Goal: Task Accomplishment & Management: Complete application form

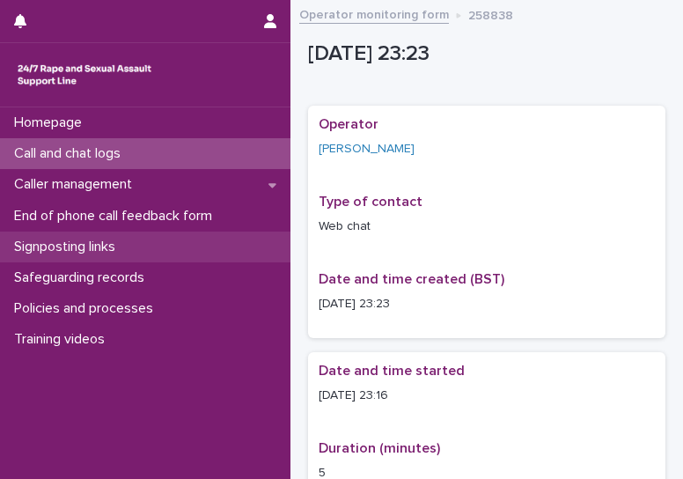
click at [95, 254] on p "Signposting links" at bounding box center [68, 247] width 122 height 17
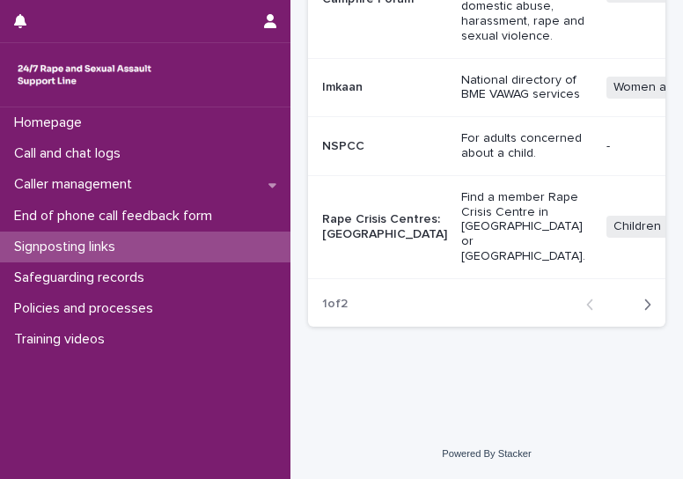
scroll to position [984, 0]
click at [643, 312] on icon "button" at bounding box center [647, 305] width 8 height 16
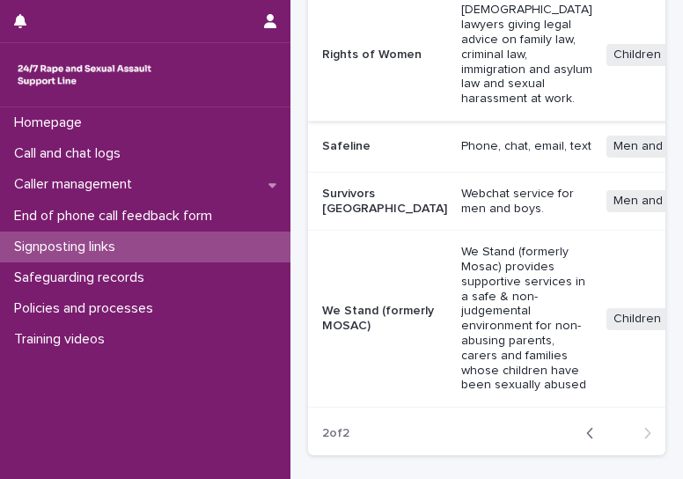
scroll to position [576, 0]
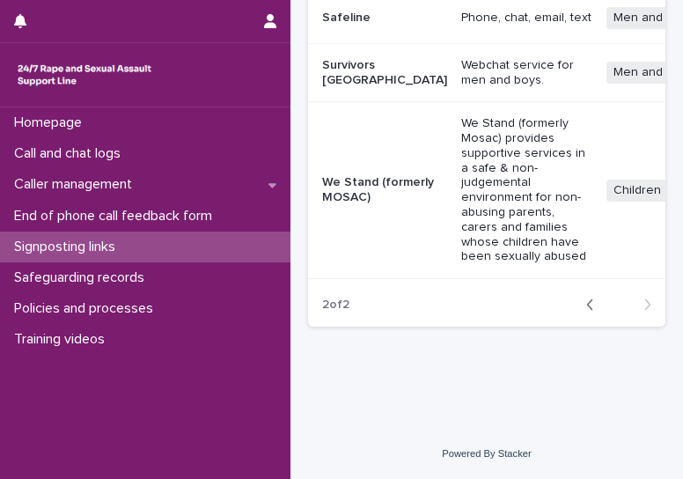
click at [579, 312] on div "Back Next" at bounding box center [618, 305] width 93 height 44
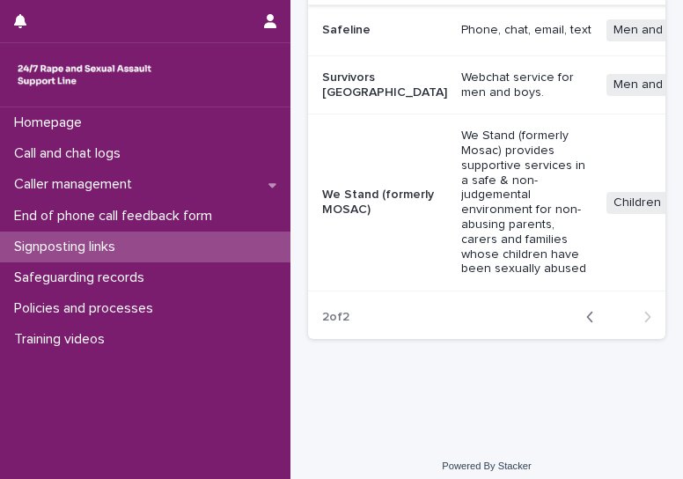
scroll to position [560, 0]
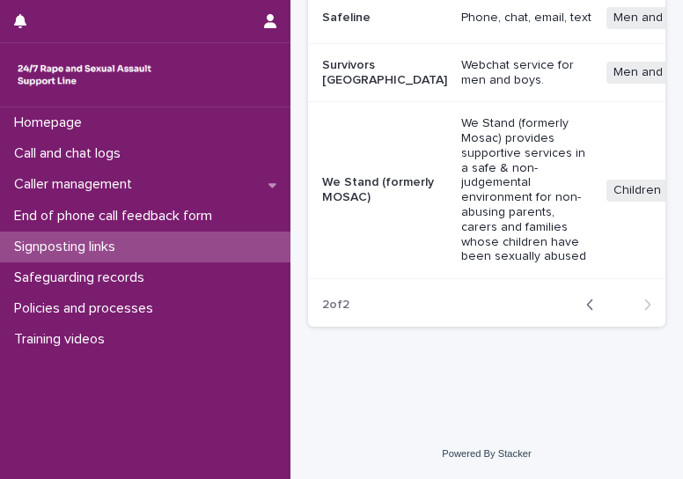
click at [586, 312] on icon "button" at bounding box center [590, 305] width 8 height 16
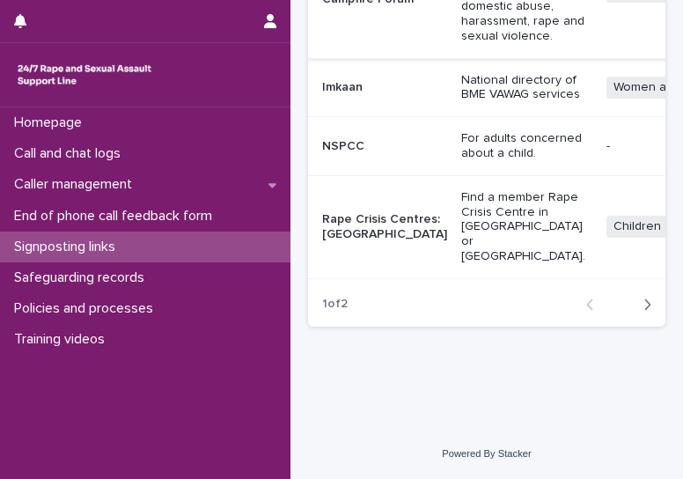
scroll to position [862, 0]
click at [362, 242] on p "Rape Crisis Centres: England & Wales" at bounding box center [384, 227] width 125 height 30
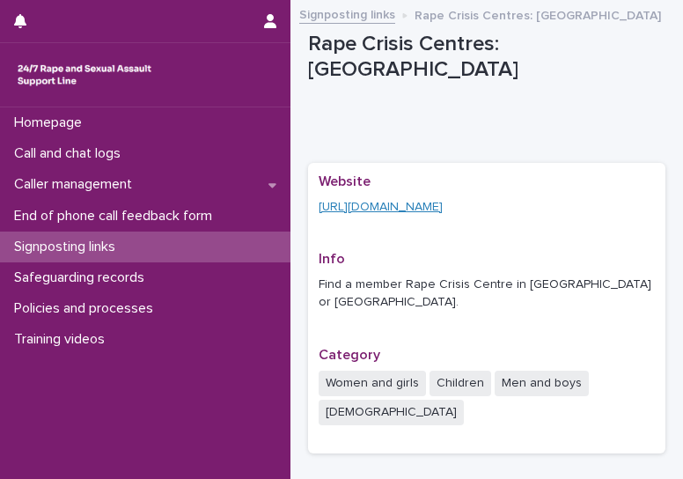
click at [443, 208] on link "https://rapecrisis.org.uk/get-help/find-a-rape-crisis-centre/" at bounding box center [381, 207] width 124 height 12
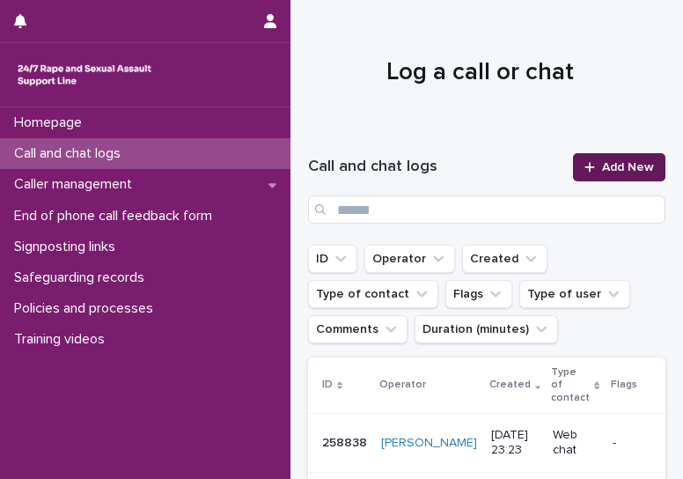
click at [623, 173] on span "Add New" at bounding box center [628, 167] width 52 height 12
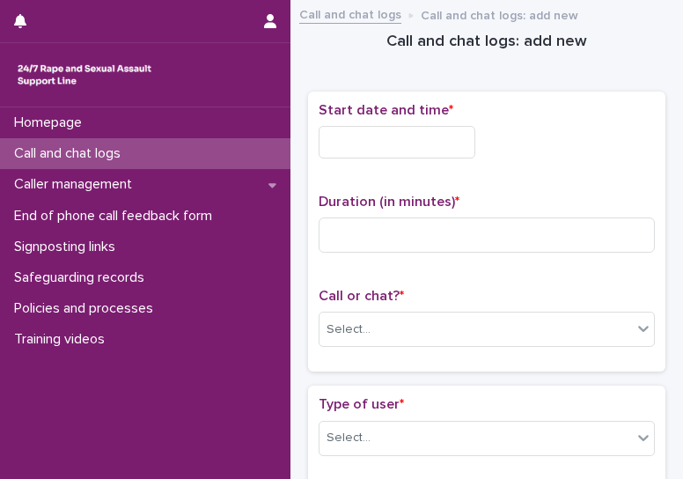
click at [356, 136] on input "text" at bounding box center [397, 142] width 157 height 33
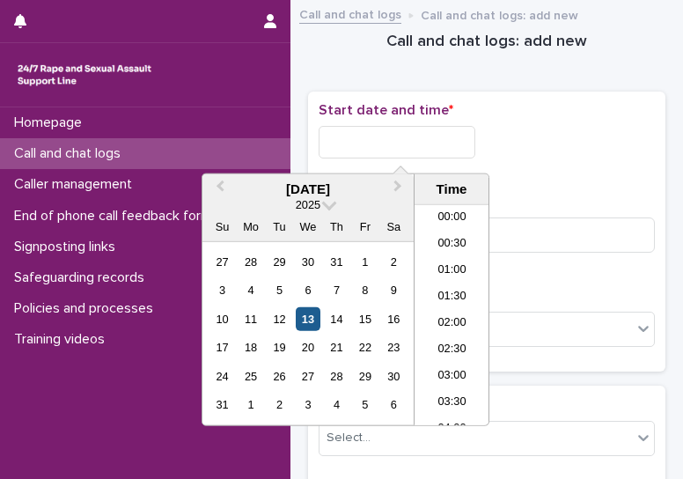
click at [313, 317] on div "13" at bounding box center [308, 319] width 24 height 24
click at [291, 316] on div "10 11 12 13 14 15 16" at bounding box center [308, 319] width 200 height 28
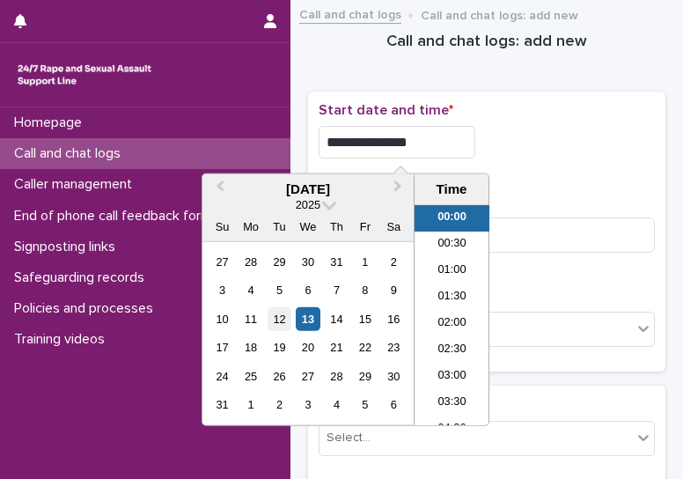
click at [274, 320] on div "12" at bounding box center [280, 319] width 24 height 24
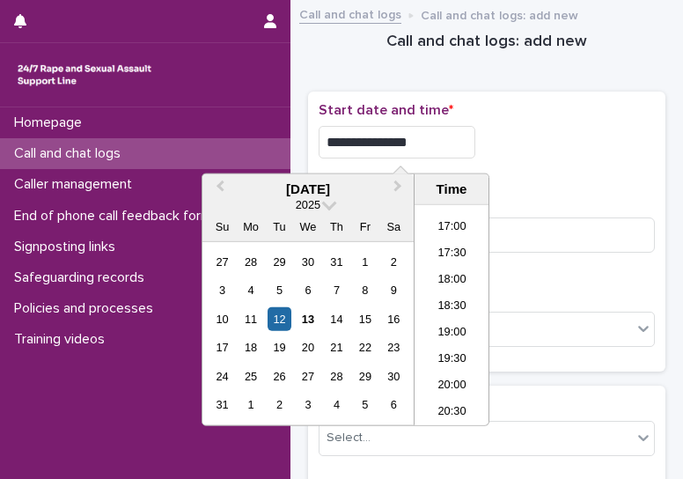
scroll to position [1047, 0]
click at [456, 386] on li "23:00" at bounding box center [452, 385] width 75 height 26
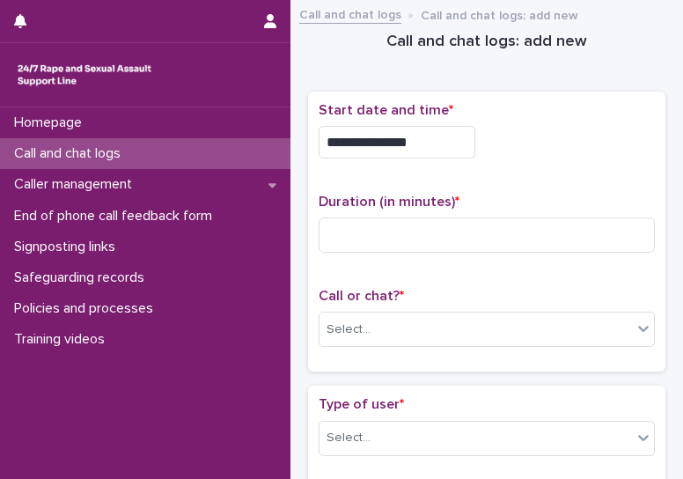
click at [419, 147] on input "**********" at bounding box center [397, 142] width 157 height 33
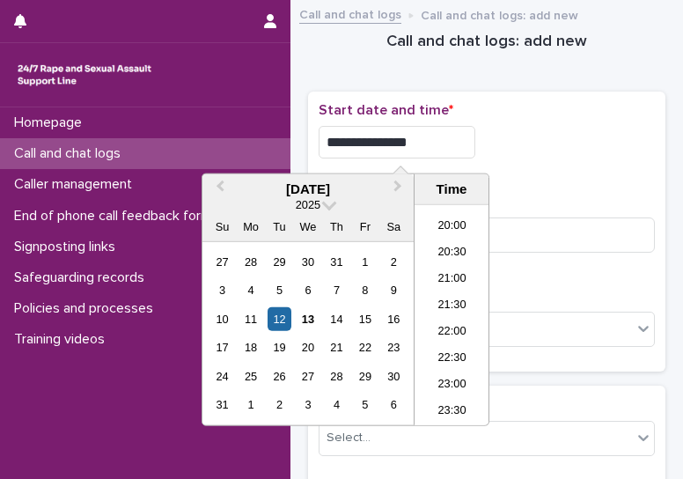
type input "**********"
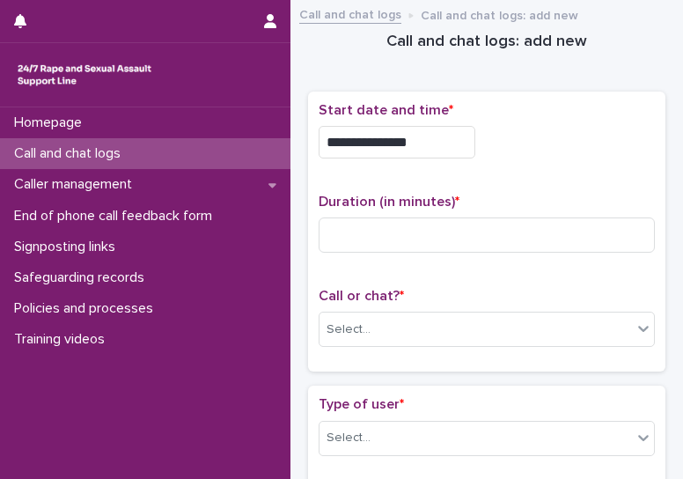
click at [570, 133] on div "**********" at bounding box center [487, 142] width 336 height 33
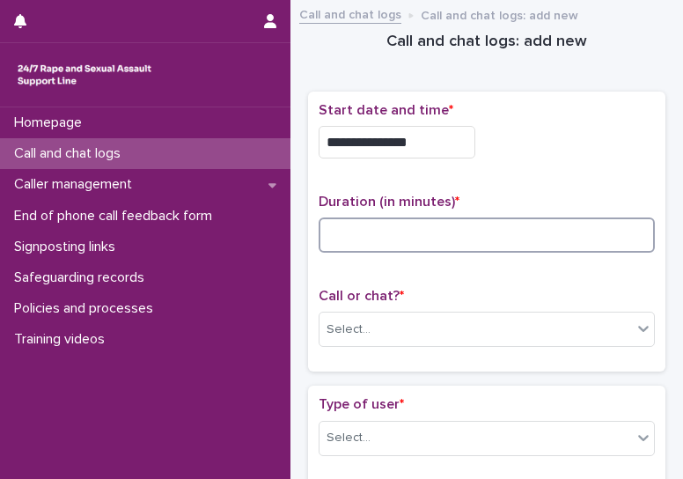
click at [467, 224] on input at bounding box center [487, 234] width 336 height 35
type input "**"
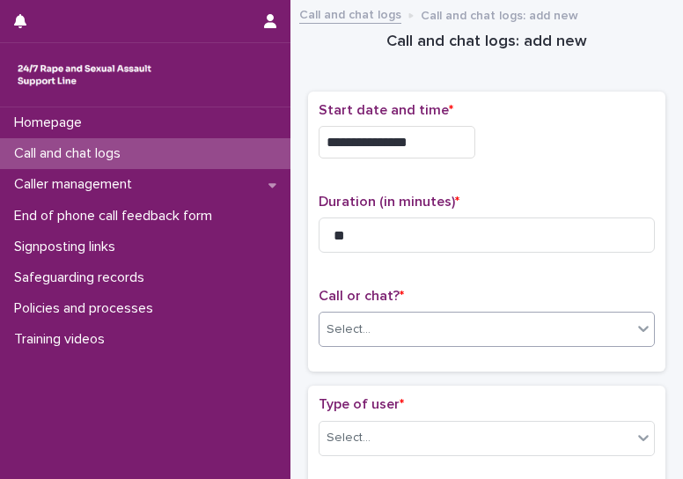
click at [417, 338] on div "Select..." at bounding box center [476, 329] width 312 height 29
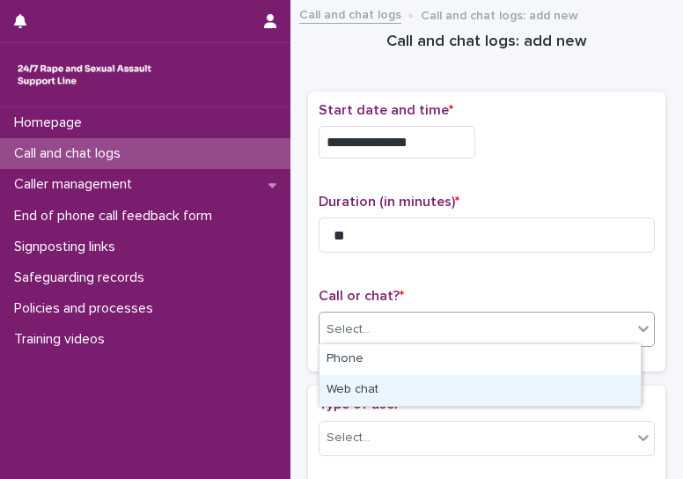
click at [422, 388] on div "Web chat" at bounding box center [480, 390] width 321 height 31
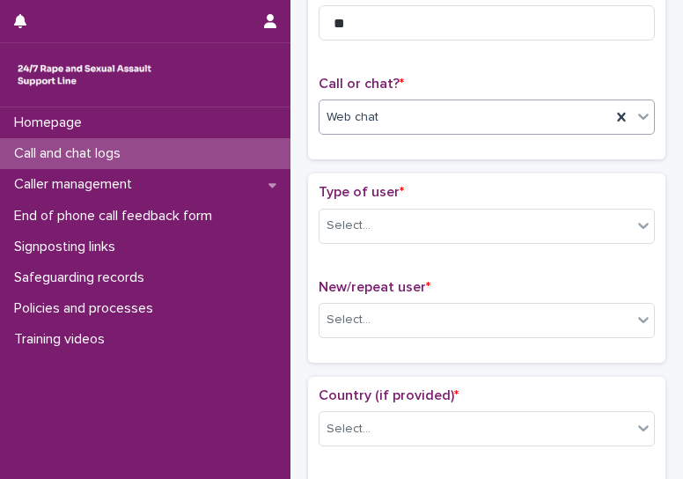
scroll to position [213, 0]
click at [358, 217] on div "Select..." at bounding box center [349, 225] width 44 height 18
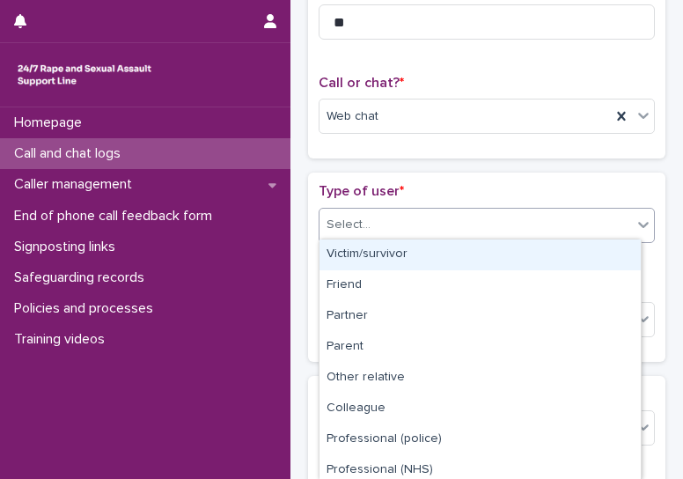
click at [364, 258] on div "Victim/survivor" at bounding box center [480, 254] width 321 height 31
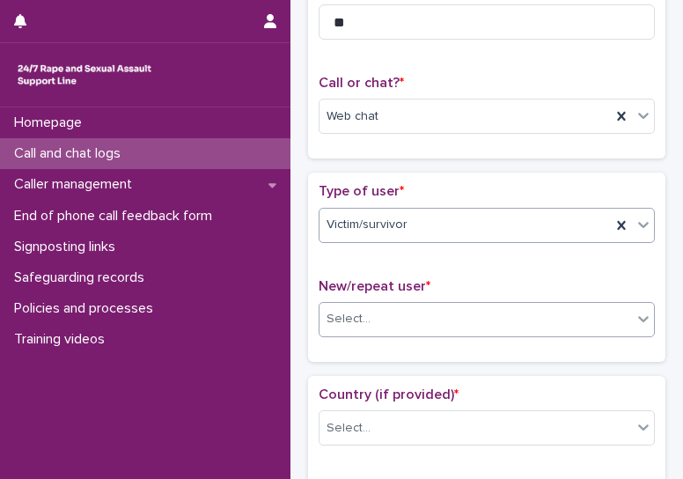
click at [387, 312] on div "Select..." at bounding box center [476, 319] width 312 height 29
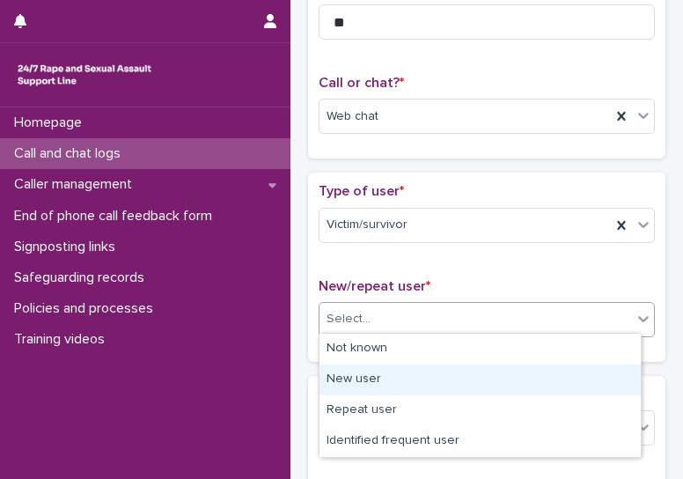
click at [352, 372] on div "New user" at bounding box center [480, 379] width 321 height 31
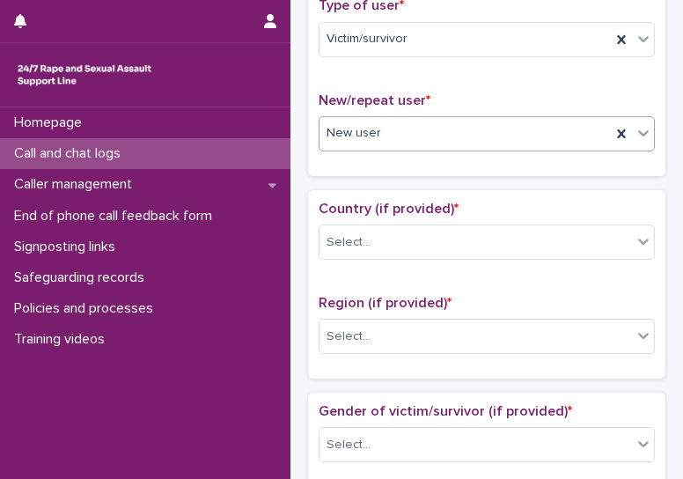
scroll to position [404, 0]
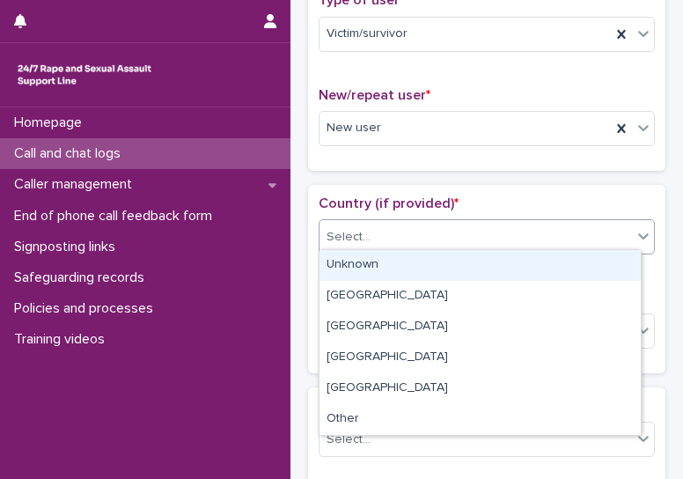
click at [361, 247] on div "Select..." at bounding box center [487, 236] width 336 height 35
click at [363, 267] on div "Unknown" at bounding box center [480, 265] width 321 height 31
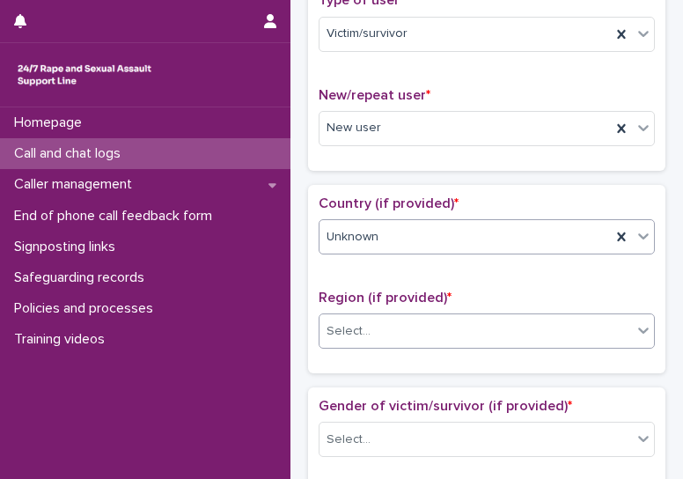
click at [389, 325] on div "Select..." at bounding box center [476, 331] width 312 height 29
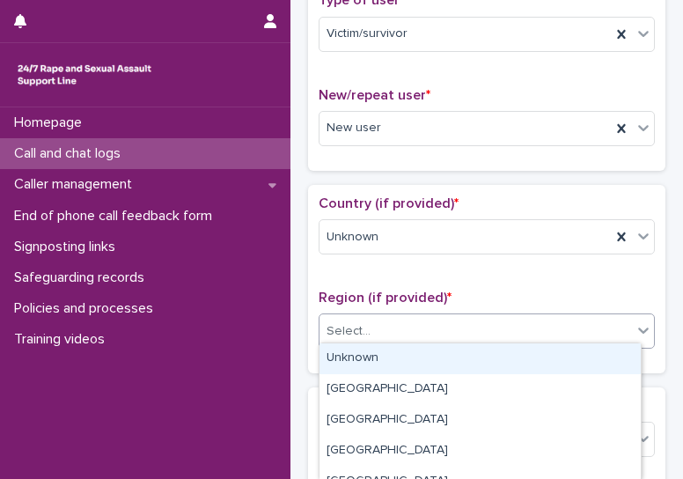
click at [396, 356] on div "Unknown" at bounding box center [480, 358] width 321 height 31
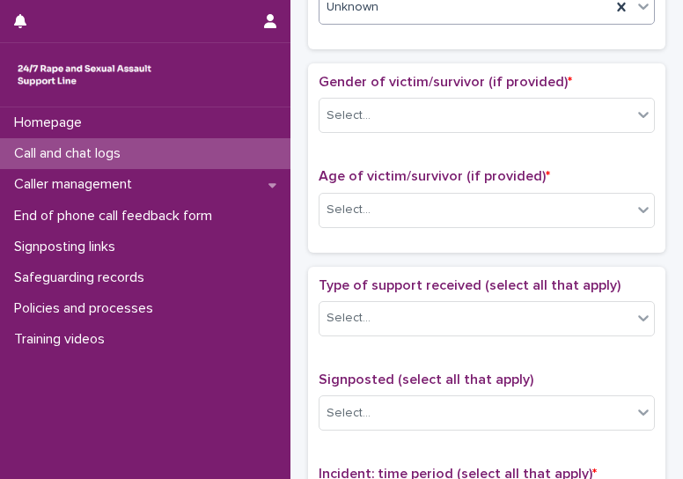
scroll to position [731, 0]
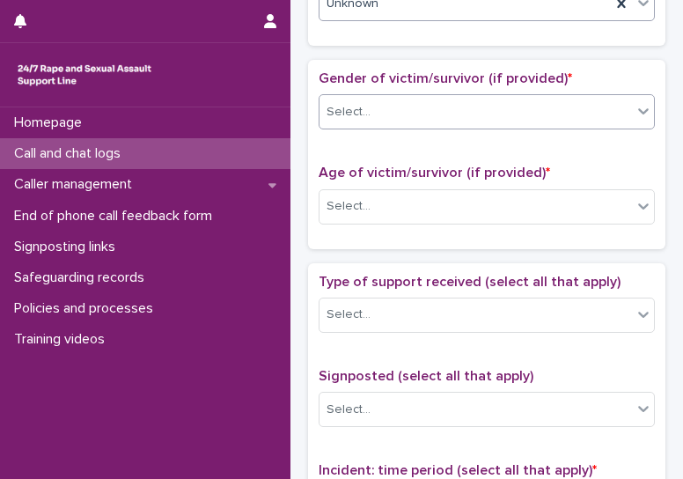
click at [364, 105] on div "Select..." at bounding box center [349, 112] width 44 height 18
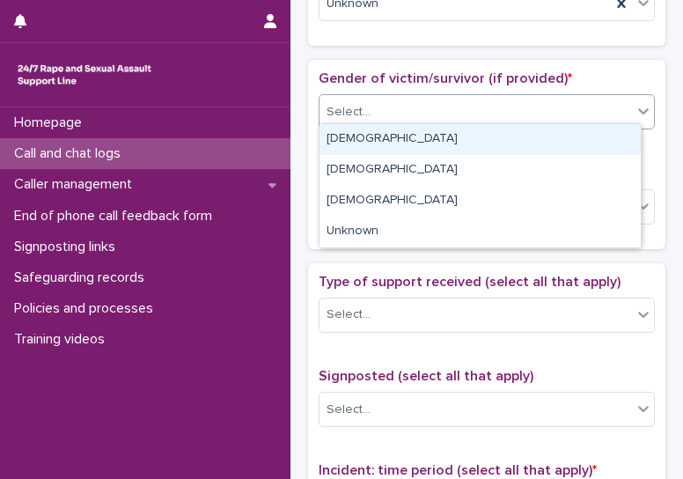
click at [384, 140] on div "[DEMOGRAPHIC_DATA]" at bounding box center [480, 139] width 321 height 31
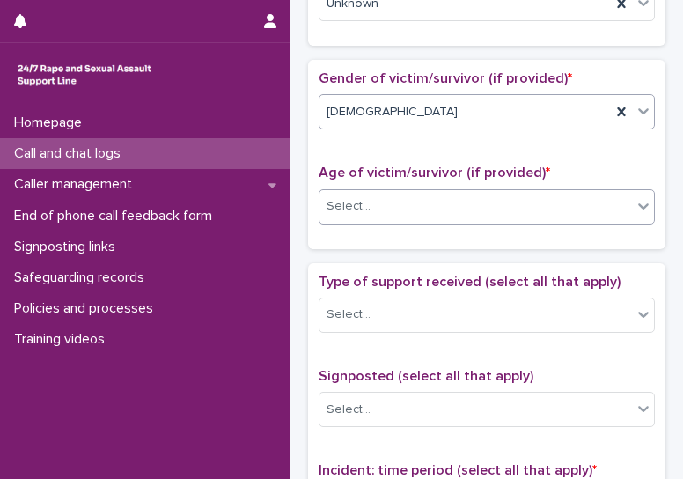
click at [405, 212] on div "Select..." at bounding box center [476, 206] width 312 height 29
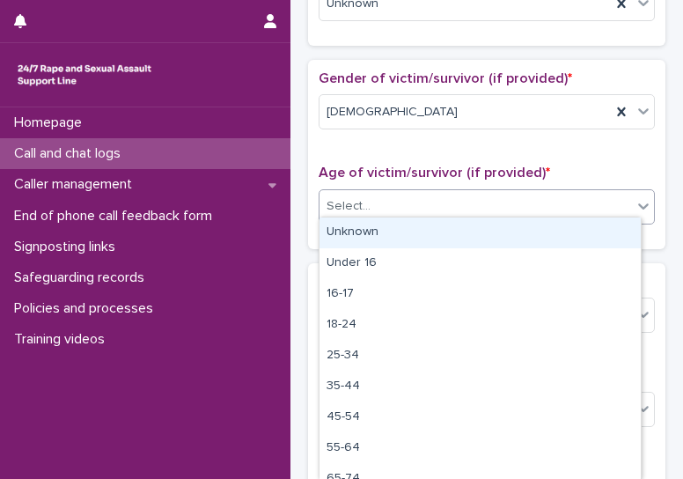
click at [411, 231] on div "Unknown" at bounding box center [480, 232] width 321 height 31
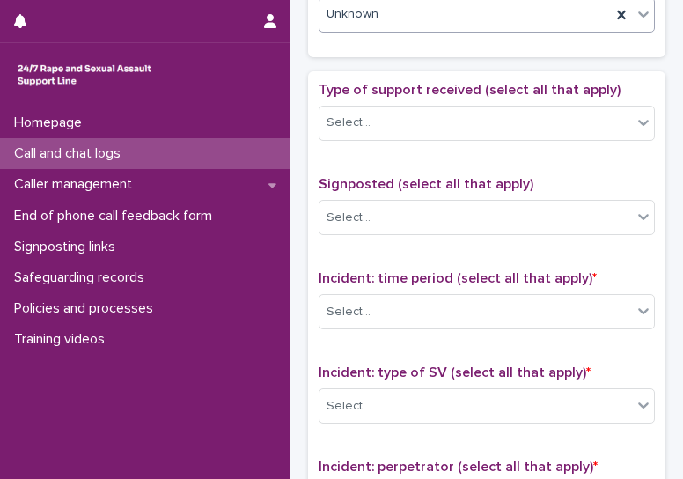
scroll to position [924, 0]
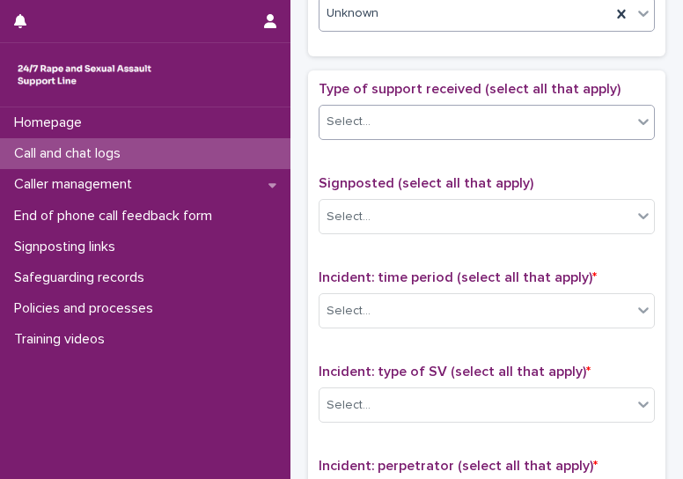
click at [354, 126] on div "Select..." at bounding box center [476, 121] width 312 height 29
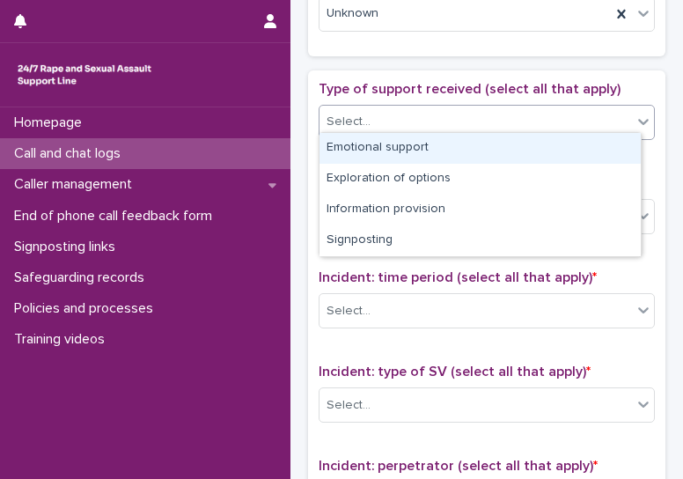
click at [373, 143] on div "Emotional support" at bounding box center [480, 148] width 321 height 31
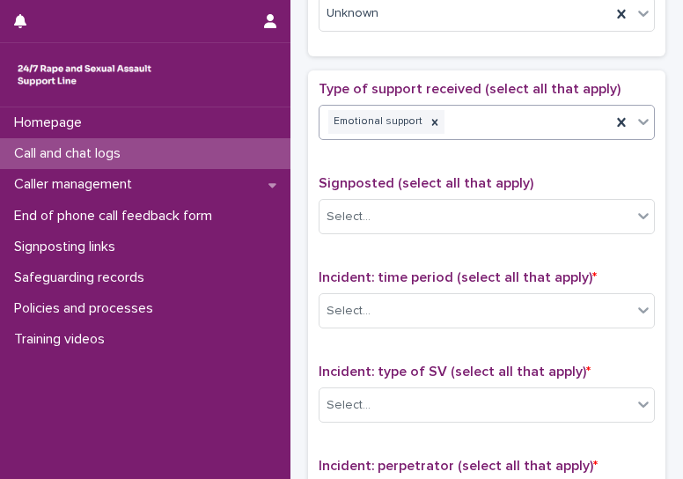
click at [522, 117] on div "Emotional support" at bounding box center [465, 122] width 291 height 31
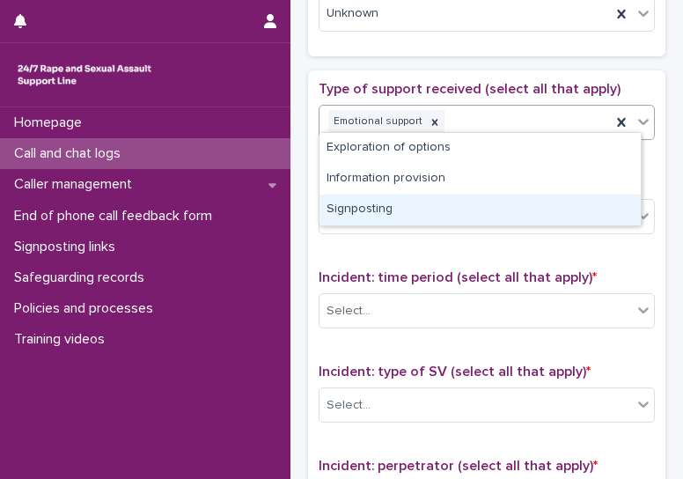
click at [430, 209] on div "Signposting" at bounding box center [480, 210] width 321 height 31
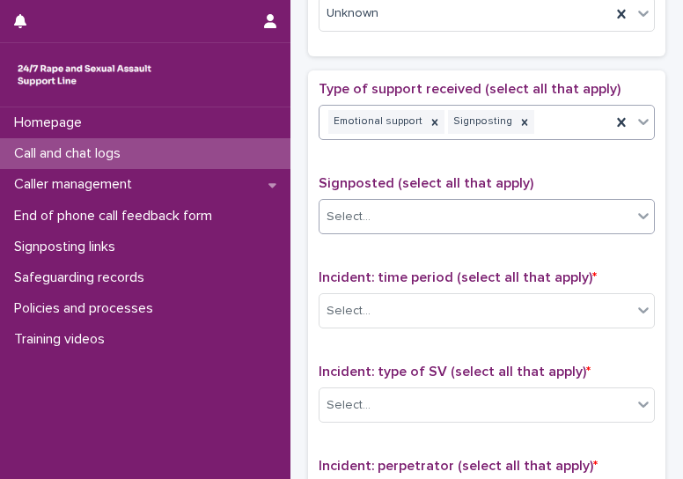
click at [497, 205] on div "Select..." at bounding box center [476, 216] width 312 height 29
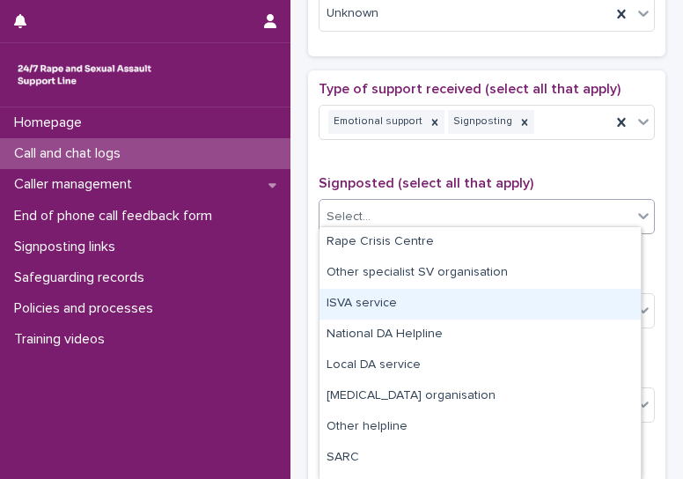
scroll to position [116, 0]
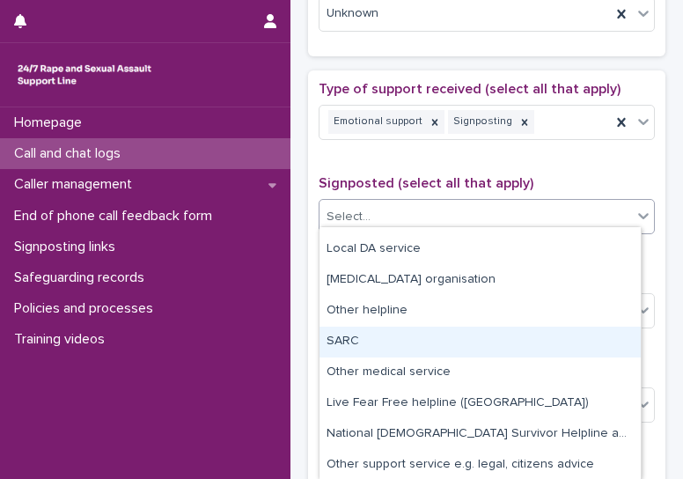
click at [401, 345] on div "SARC" at bounding box center [480, 342] width 321 height 31
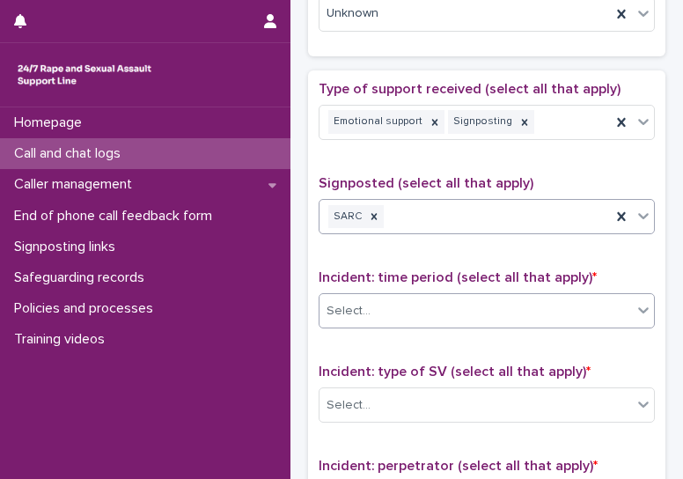
click at [438, 305] on div "Select..." at bounding box center [476, 311] width 312 height 29
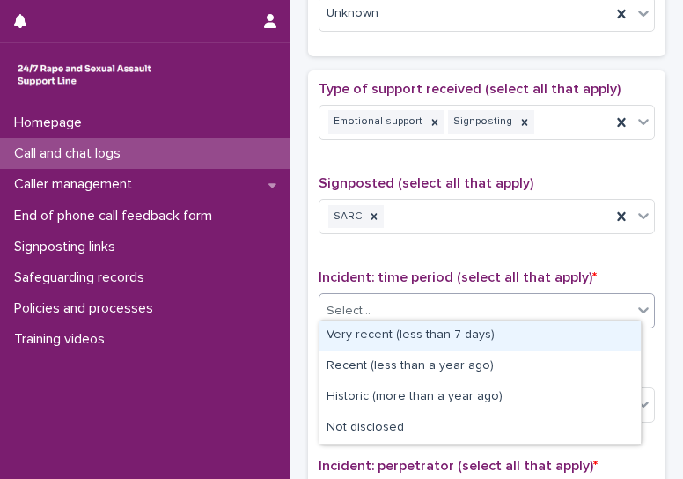
click at [441, 334] on div "Very recent (less than 7 days)" at bounding box center [480, 335] width 321 height 31
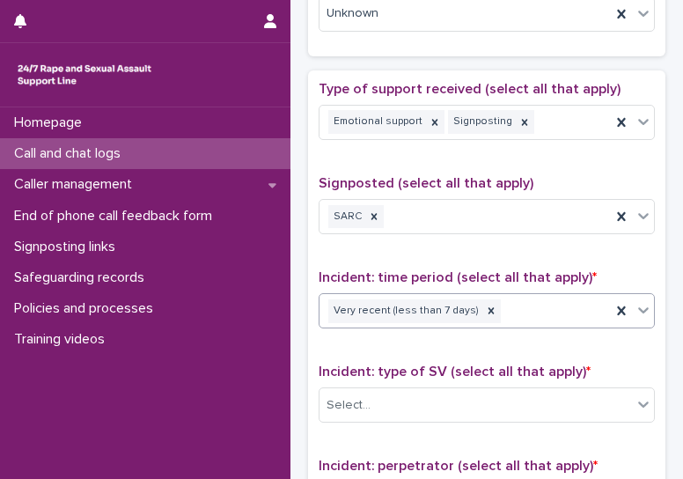
scroll to position [1238, 0]
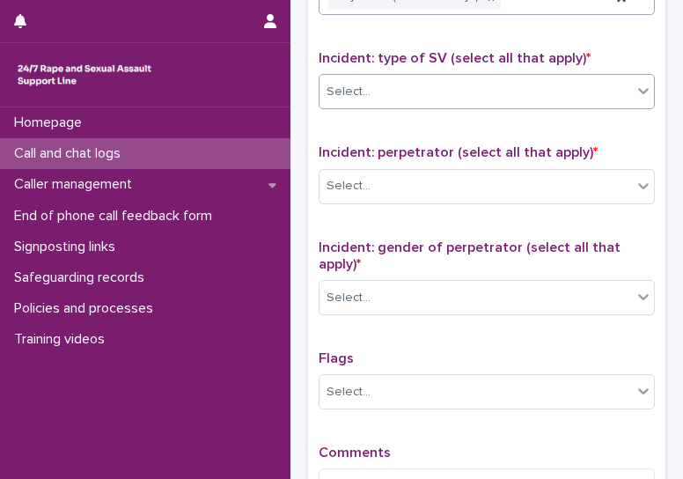
click at [393, 85] on div "Select..." at bounding box center [476, 91] width 312 height 29
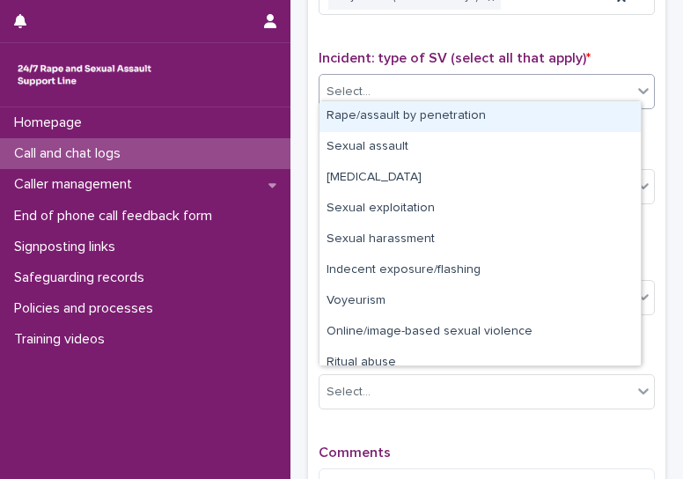
click at [414, 119] on div "Rape/assault by penetration" at bounding box center [480, 116] width 321 height 31
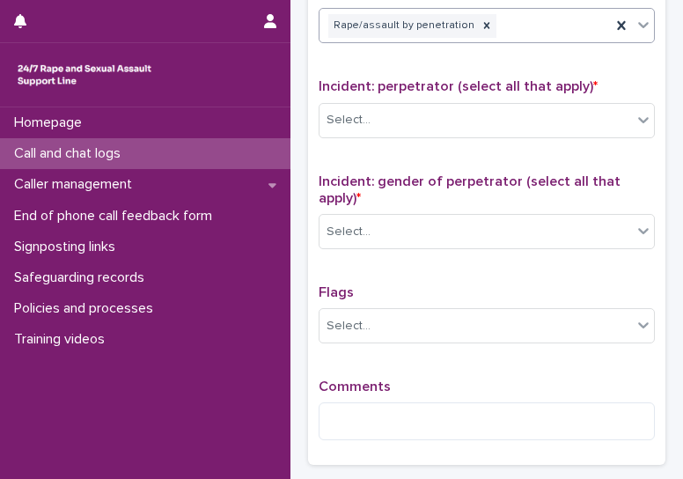
scroll to position [1305, 0]
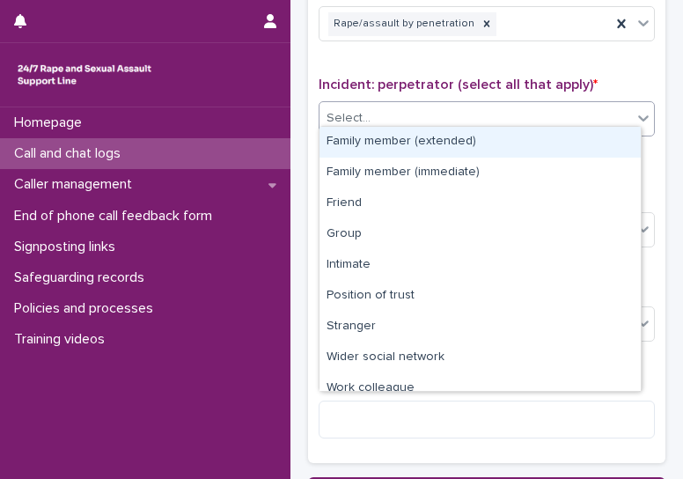
click at [450, 115] on div "Select..." at bounding box center [476, 118] width 312 height 29
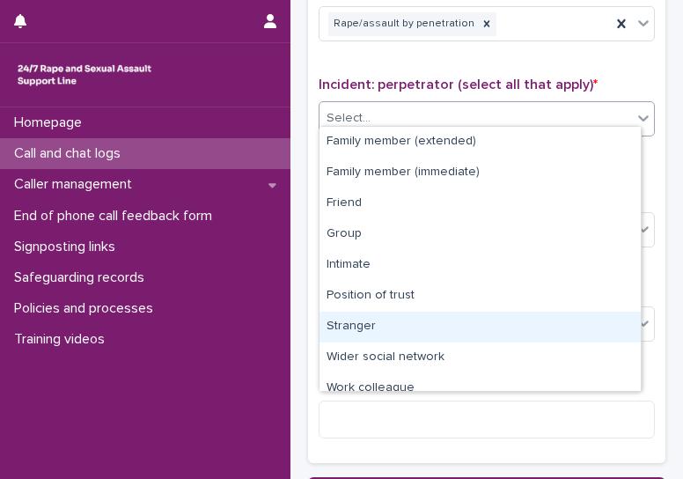
drag, startPoint x: 352, startPoint y: 310, endPoint x: 352, endPoint y: 320, distance: 9.7
click at [352, 320] on div "Stranger" at bounding box center [480, 327] width 321 height 31
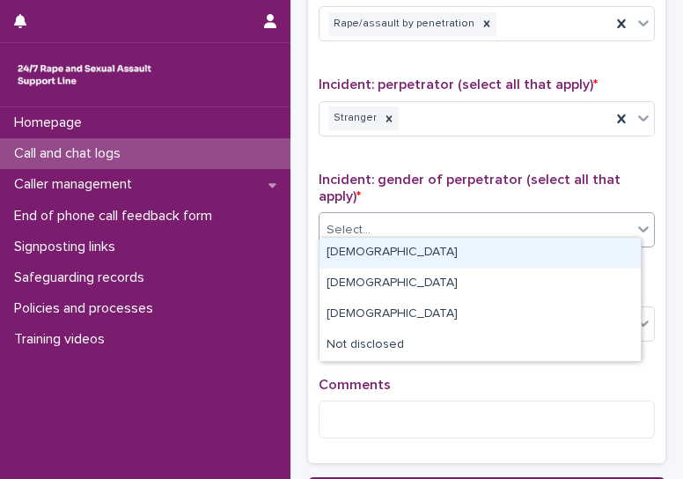
click at [430, 222] on div "Select..." at bounding box center [476, 230] width 312 height 29
click at [403, 254] on div "[DEMOGRAPHIC_DATA]" at bounding box center [480, 253] width 321 height 31
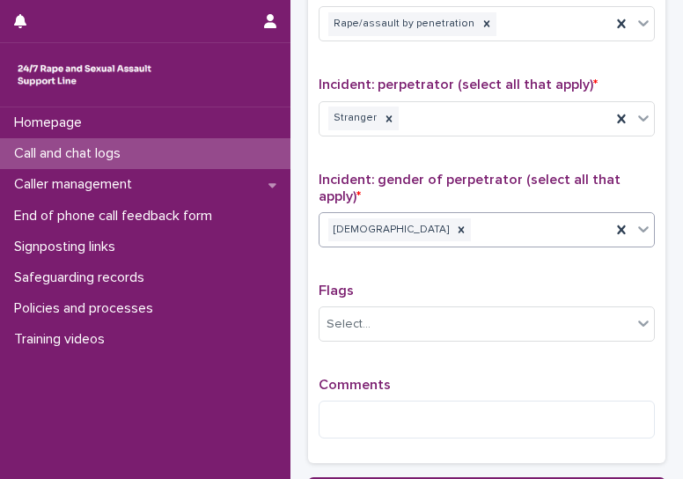
scroll to position [1458, 0]
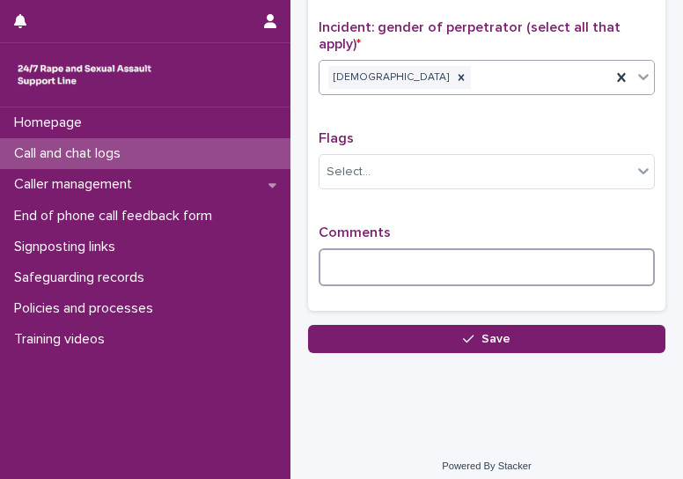
click at [398, 250] on textarea at bounding box center [487, 266] width 336 height 37
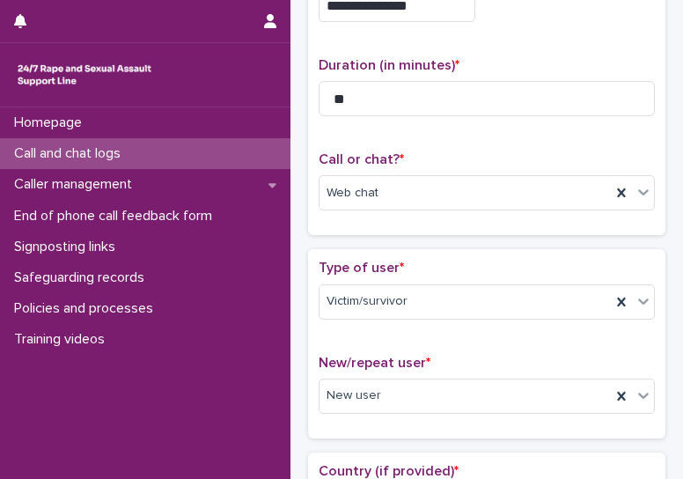
scroll to position [329, 0]
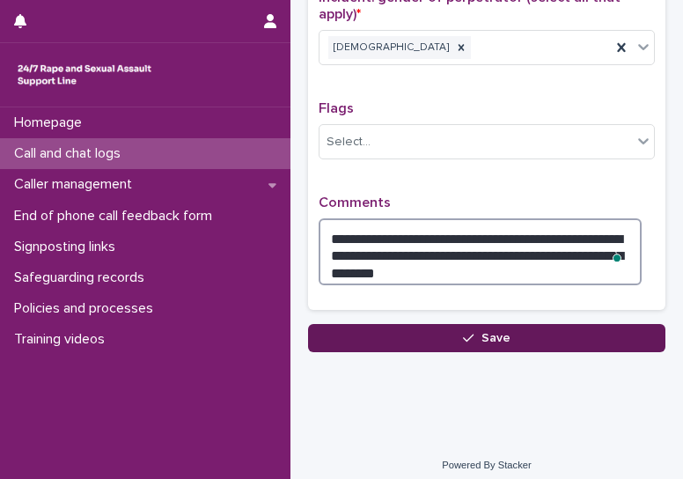
type textarea "**********"
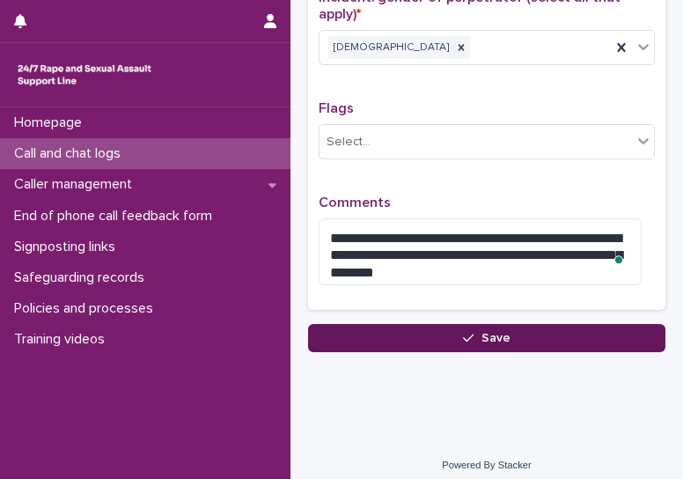
click at [507, 334] on button "Save" at bounding box center [486, 338] width 357 height 28
